Goal: Task Accomplishment & Management: Use online tool/utility

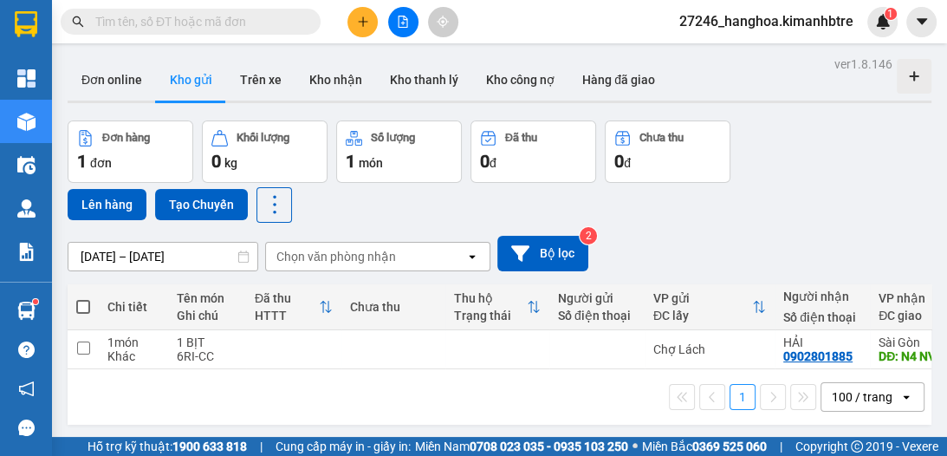
click at [84, 308] on span at bounding box center [83, 307] width 14 height 14
click at [83, 298] on input "checkbox" at bounding box center [83, 298] width 0 height 0
checkbox input "true"
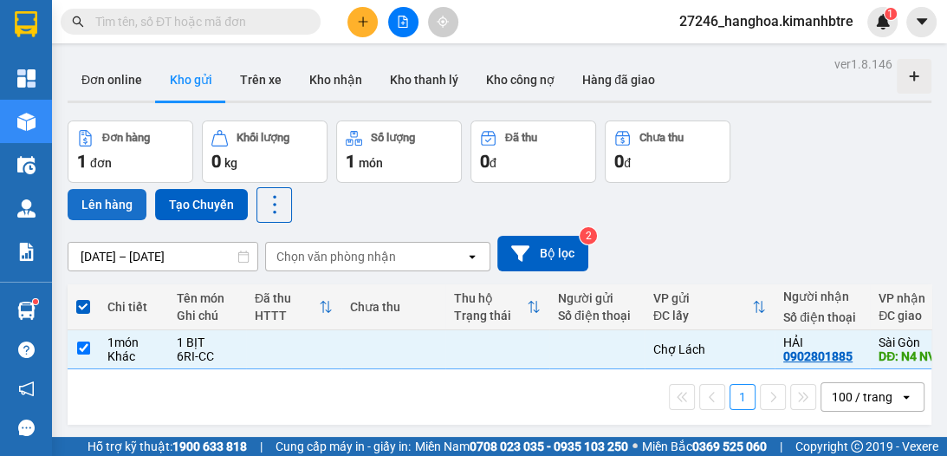
click at [107, 204] on button "Lên hàng" at bounding box center [107, 204] width 79 height 31
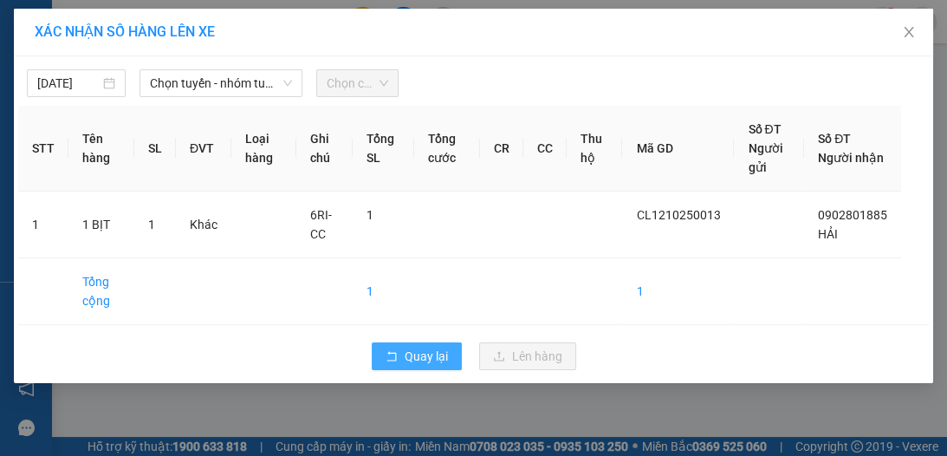
click at [429, 365] on button "Quay lại" at bounding box center [417, 356] width 90 height 28
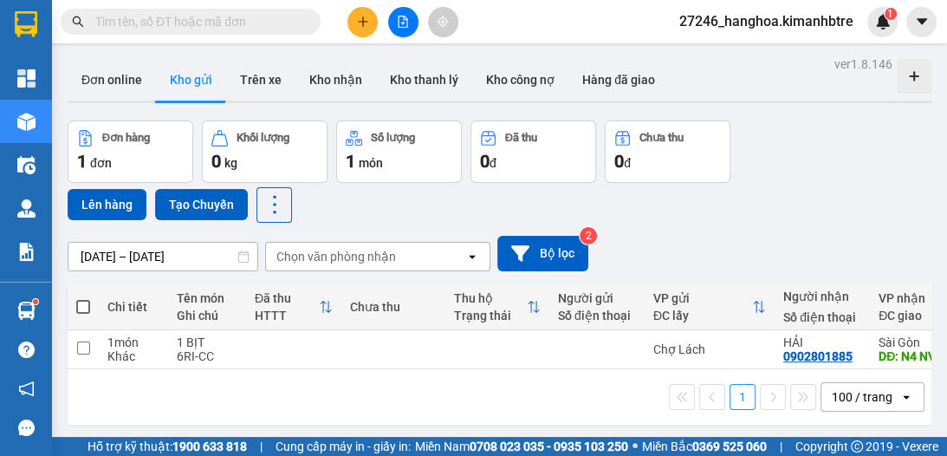
drag, startPoint x: 81, startPoint y: 307, endPoint x: 93, endPoint y: 252, distance: 55.9
click at [81, 305] on span at bounding box center [83, 307] width 14 height 14
click at [83, 298] on input "checkbox" at bounding box center [83, 298] width 0 height 0
checkbox input "true"
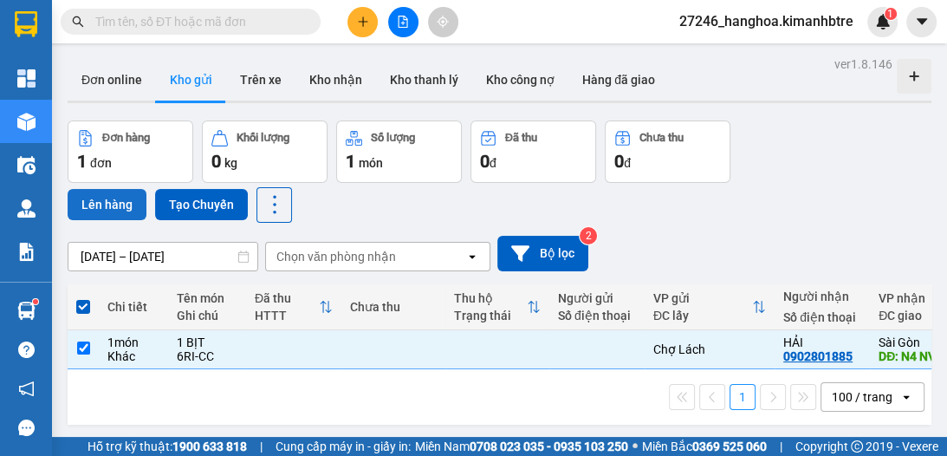
click at [115, 209] on button "Lên hàng" at bounding box center [107, 204] width 79 height 31
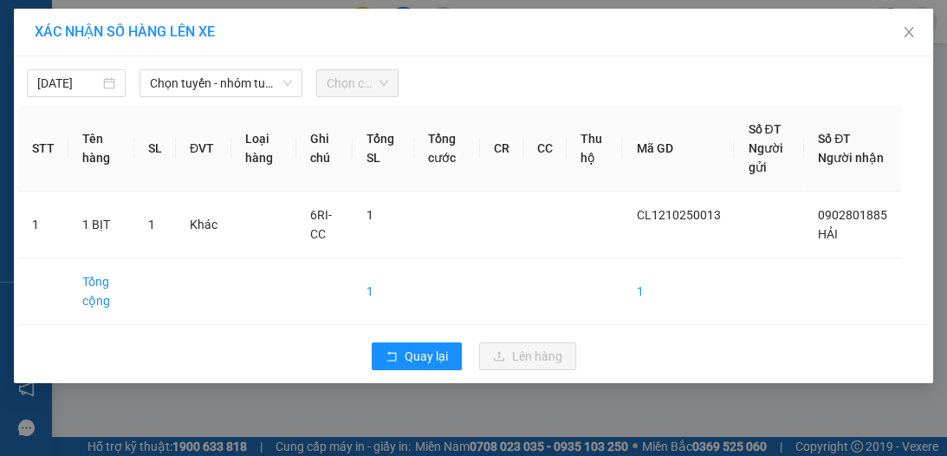
click at [182, 76] on span "Chọn tuyến - nhóm tuyến" at bounding box center [221, 83] width 142 height 26
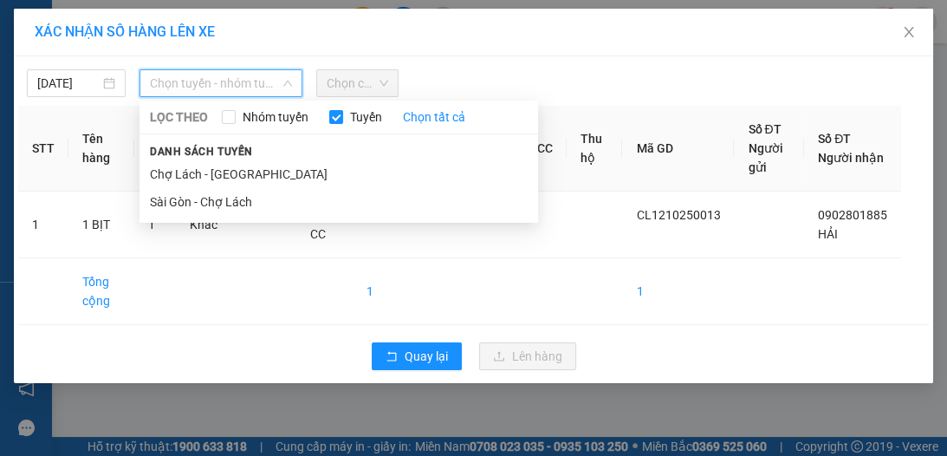
click at [196, 176] on li "Chợ Lách - [GEOGRAPHIC_DATA]" at bounding box center [338, 174] width 398 height 28
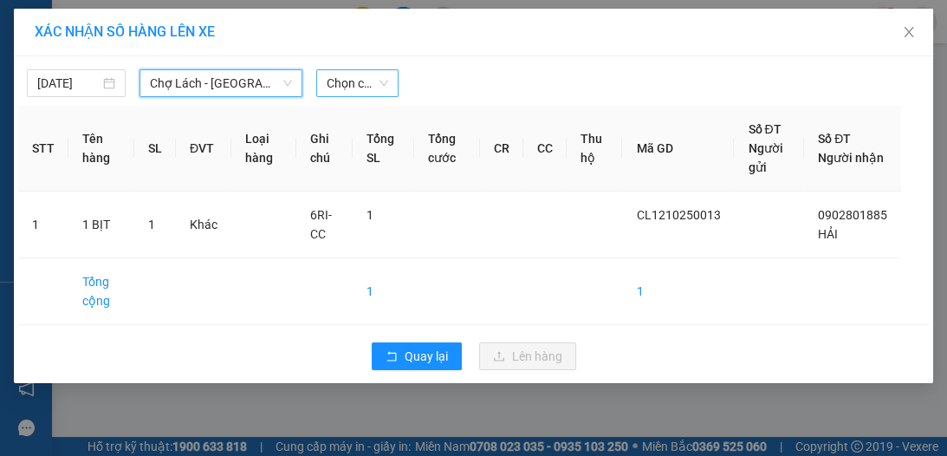
click at [354, 90] on span "Chọn chuyến" at bounding box center [358, 83] width 62 height 26
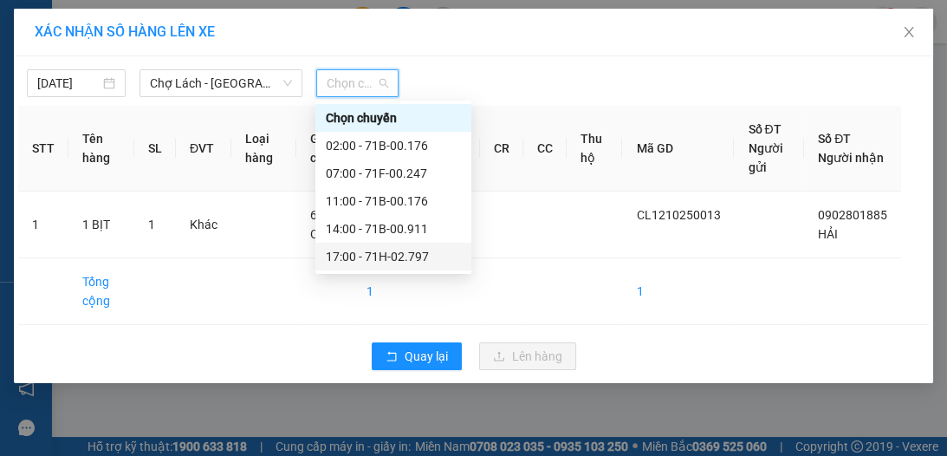
click at [392, 256] on div "17:00 - 71H-02.797" at bounding box center [393, 256] width 135 height 19
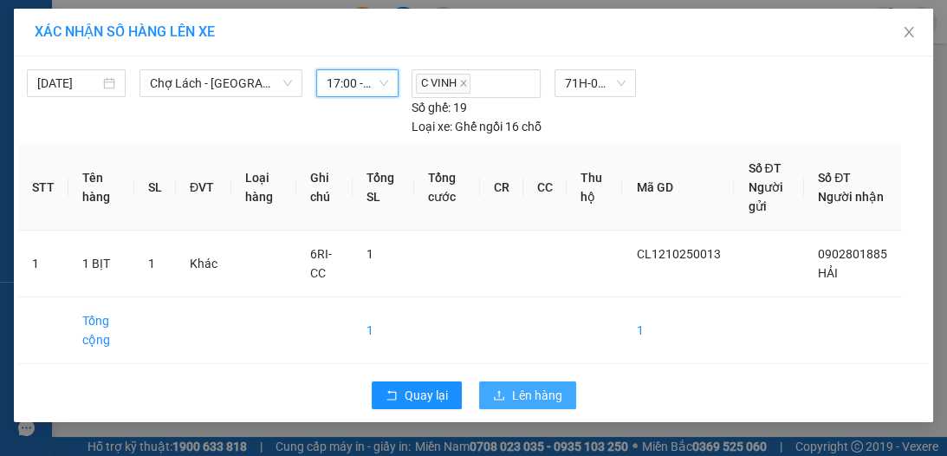
drag, startPoint x: 558, startPoint y: 389, endPoint x: 521, endPoint y: 369, distance: 41.5
click at [554, 389] on span "Lên hàng" at bounding box center [537, 394] width 50 height 19
